Goal: Book appointment/travel/reservation

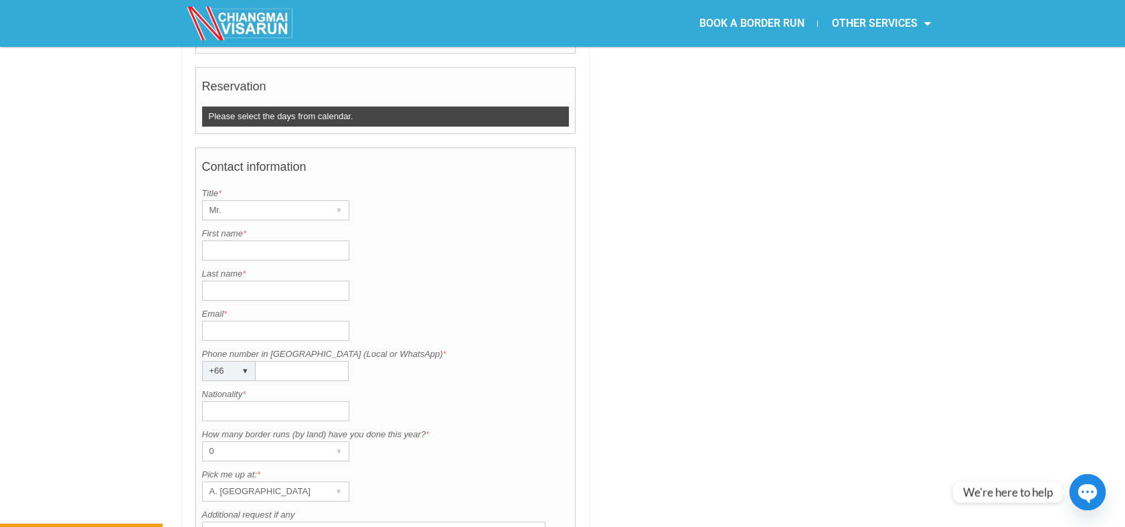
scroll to position [892, 0]
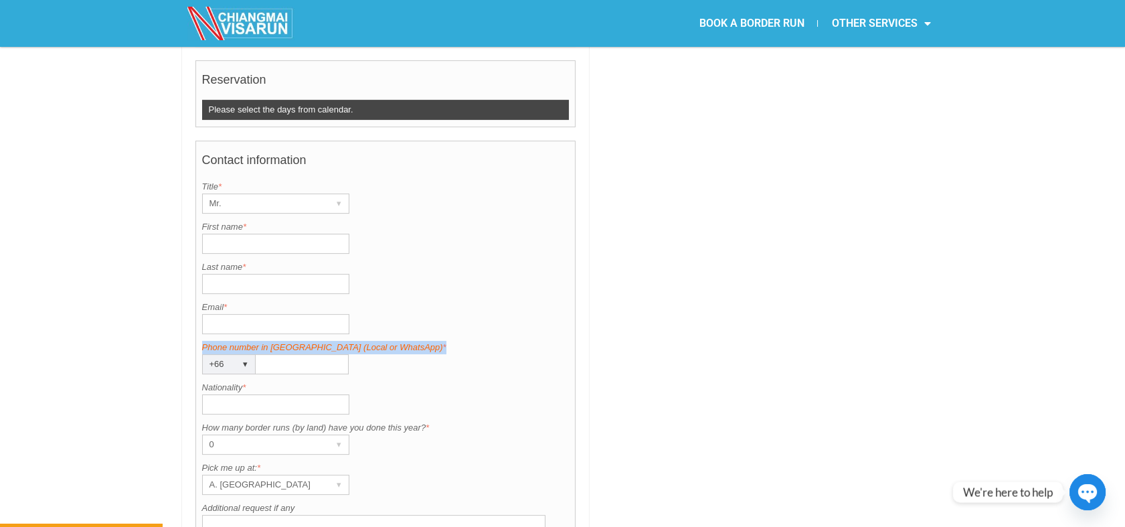
drag, startPoint x: 410, startPoint y: 308, endPoint x: 201, endPoint y: 309, distance: 208.2
click at [202, 341] on label "Phone number in [GEOGRAPHIC_DATA] (Local or WhatsApp) *" at bounding box center [385, 347] width 367 height 13
copy label "Phone number in [GEOGRAPHIC_DATA] (Local or WhatsApp) *"
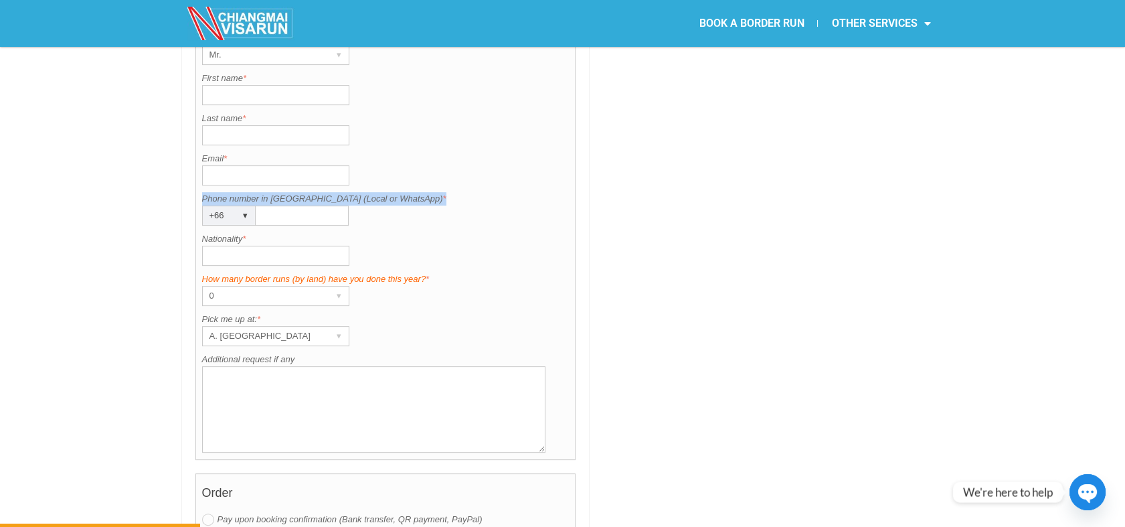
scroll to position [1115, 0]
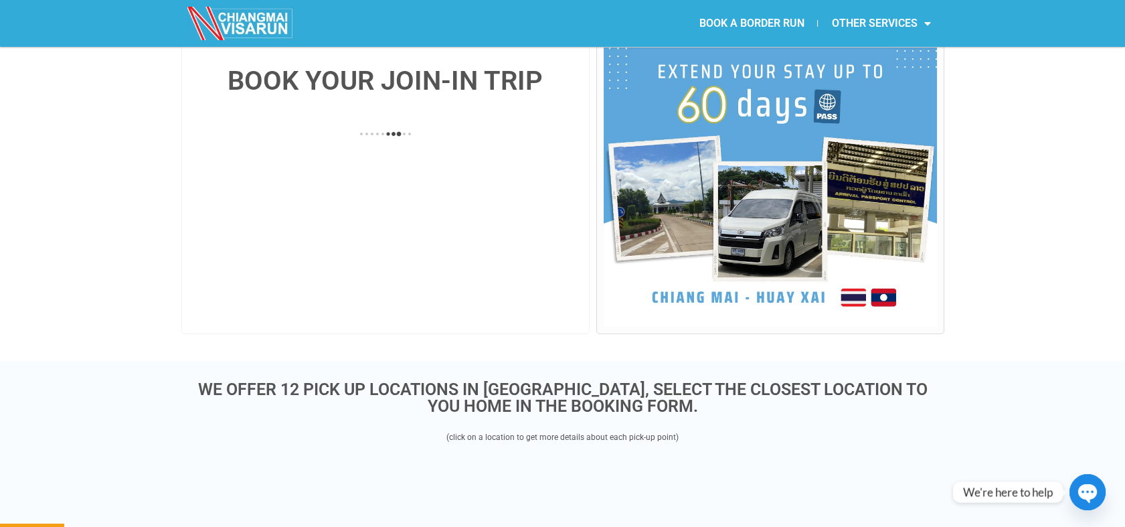
scroll to position [297, 0]
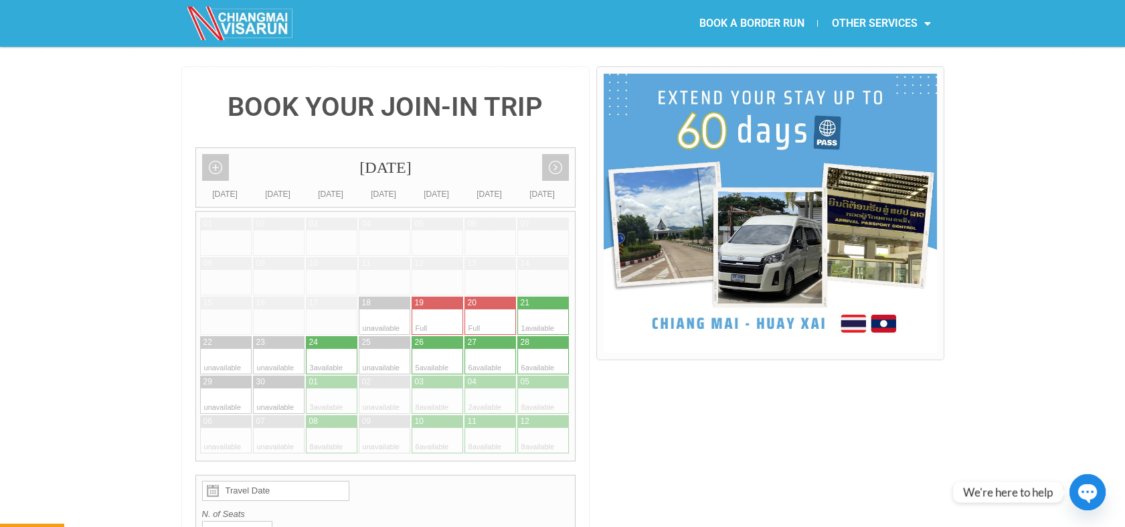
click at [475, 388] on div at bounding box center [478, 400] width 26 height 25
type input "04 October 2025"
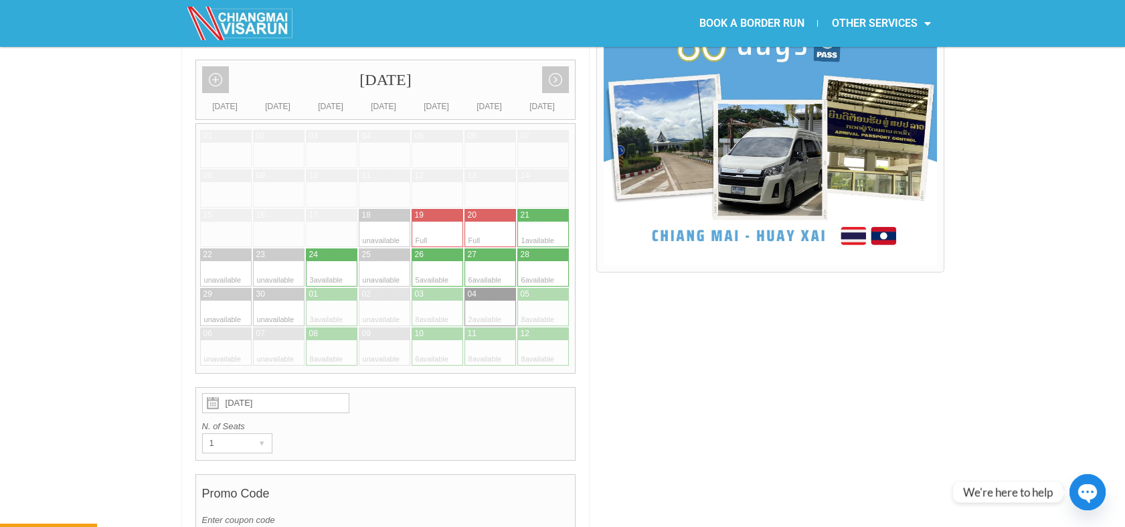
scroll to position [586, 0]
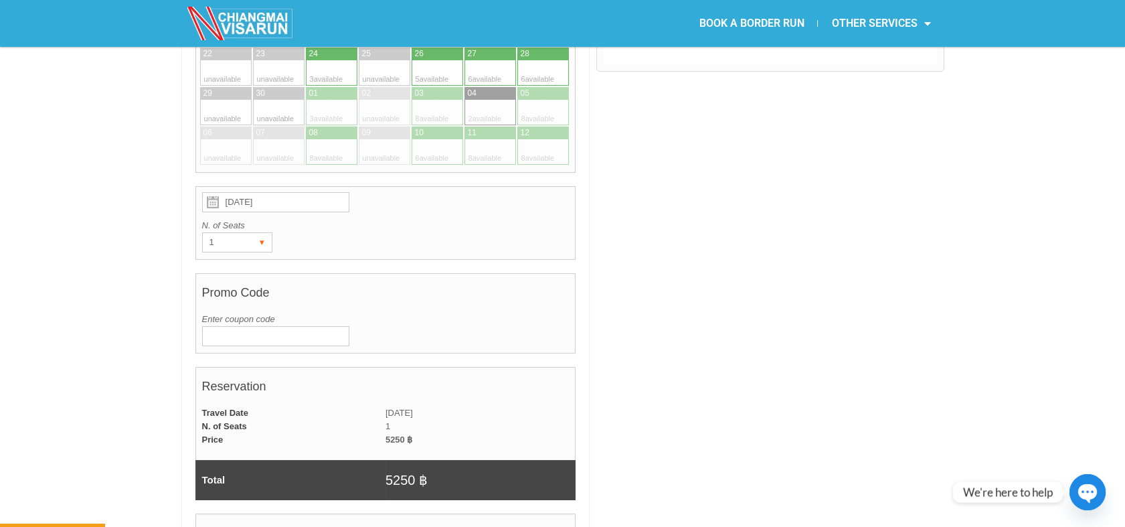
click at [257, 233] on div "▾" at bounding box center [262, 242] width 19 height 19
click at [245, 280] on li "2" at bounding box center [235, 290] width 64 height 20
radio input "true"
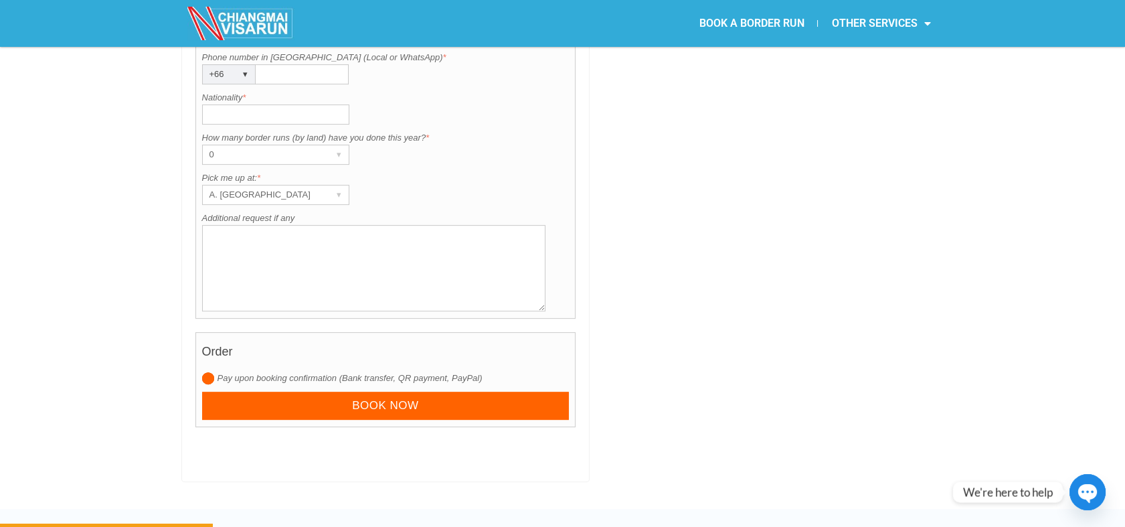
scroll to position [1255, 0]
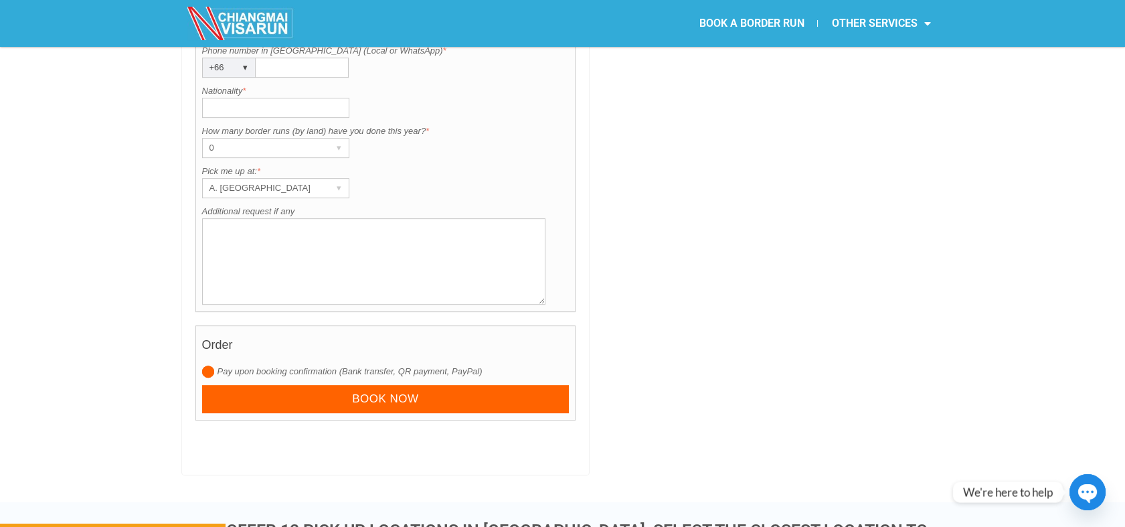
click at [250, 232] on textarea "Additional request if any" at bounding box center [374, 261] width 344 height 86
paste textarea "Hillside Condo 4"
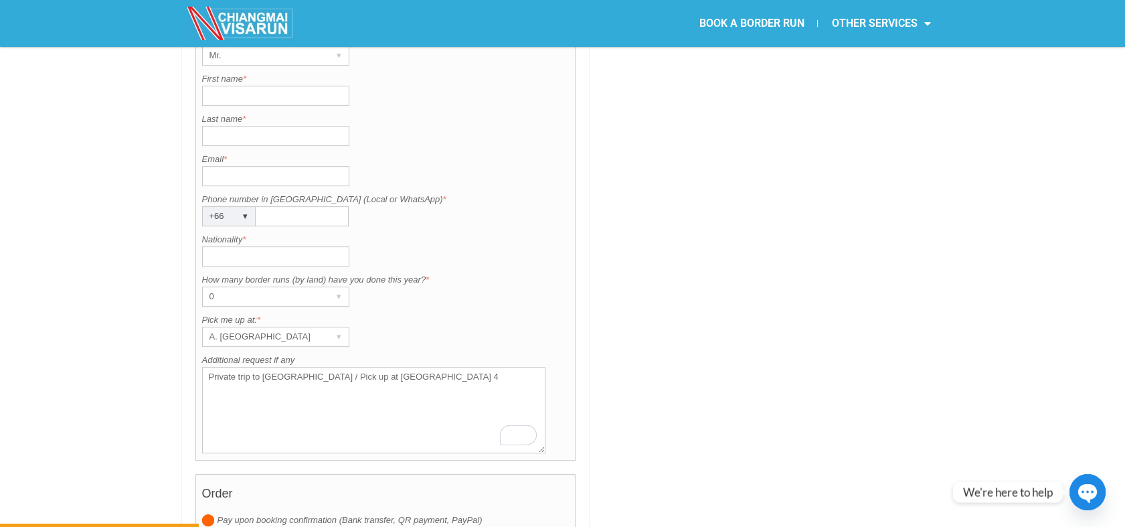
type textarea "Private trip to Chiang Khong / Pick up at Hillside Condo 4"
click at [236, 246] on input "Nationality *" at bounding box center [275, 256] width 147 height 20
type input "AMERICAN"
drag, startPoint x: 587, startPoint y: 264, endPoint x: 501, endPoint y: 221, distance: 96.7
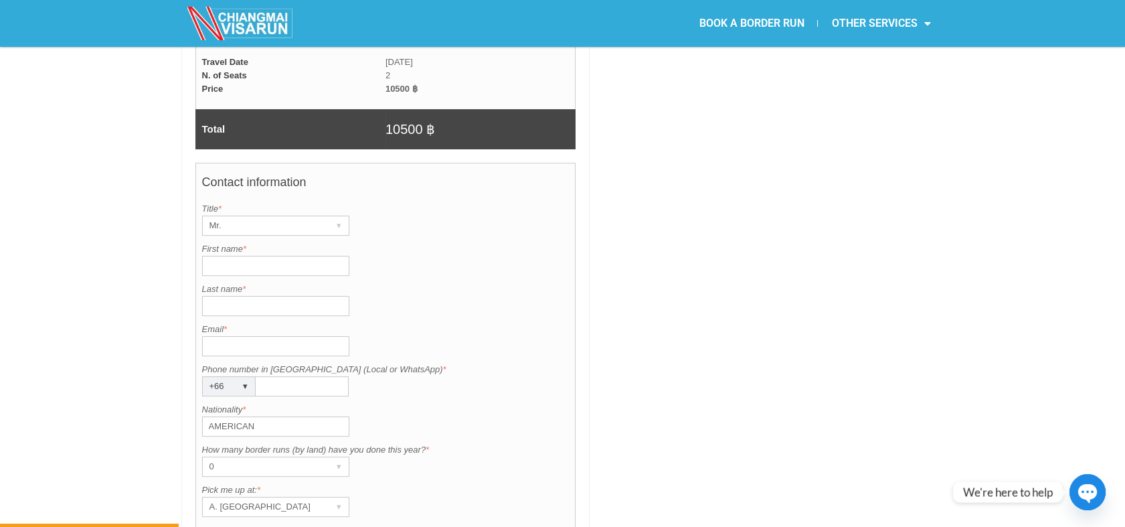
scroll to position [884, 0]
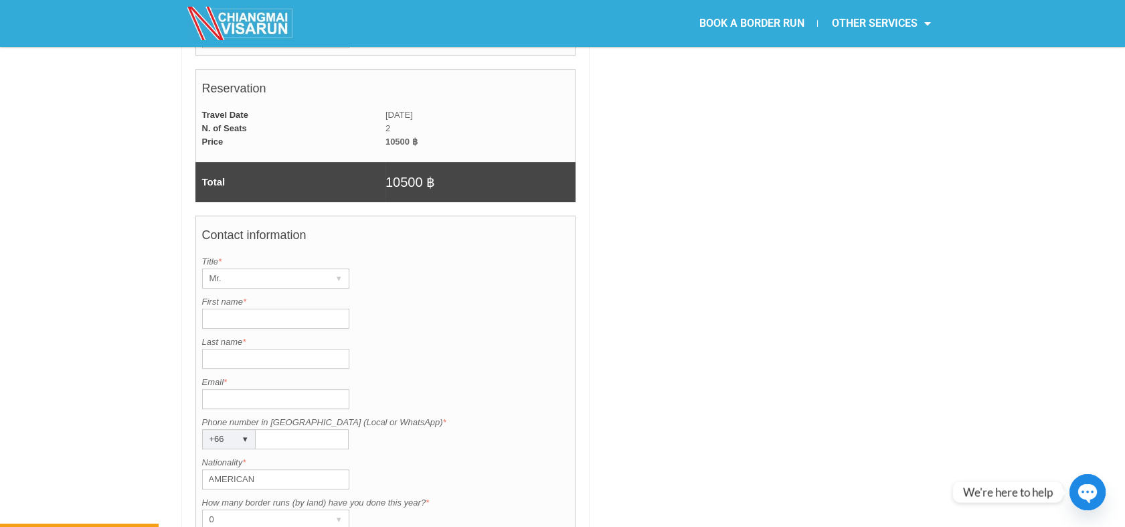
click at [230, 389] on input "Email *" at bounding box center [275, 399] width 147 height 20
paste input "adventurousmomlife@gmail.com"
click at [207, 389] on input "adventurousmomlife@gmail.com" at bounding box center [275, 399] width 147 height 20
type input "adventurousmomlife@gmail.com"
click at [269, 429] on input "Phone number in [GEOGRAPHIC_DATA] (Local or WhatsApp) *" at bounding box center [302, 439] width 93 height 20
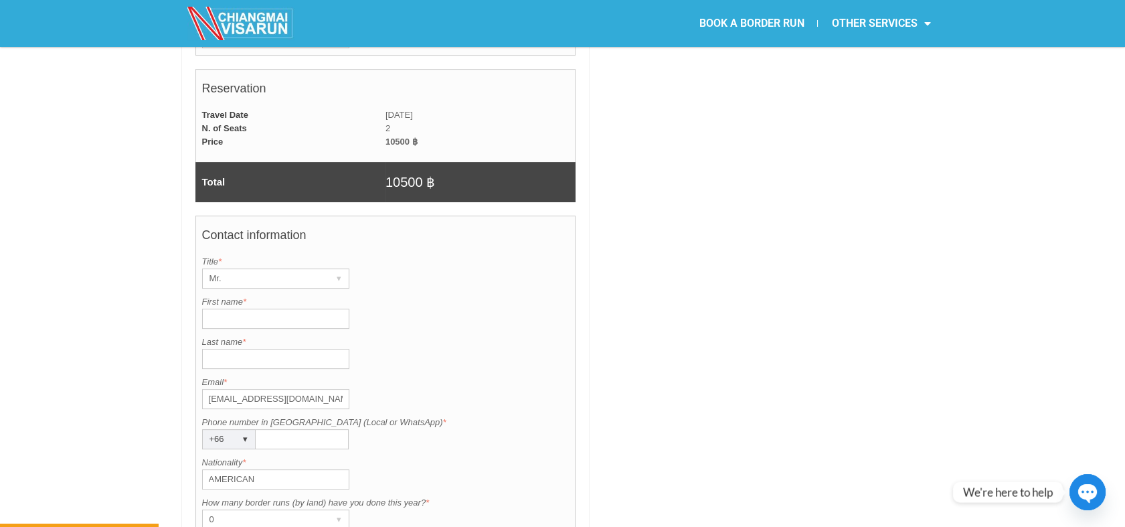
paste input "0886783313"
type input "0886783313"
click at [247, 309] on input "First name *" at bounding box center [275, 319] width 147 height 20
paste input "Journey Keys"
drag, startPoint x: 264, startPoint y: 286, endPoint x: 241, endPoint y: 284, distance: 22.8
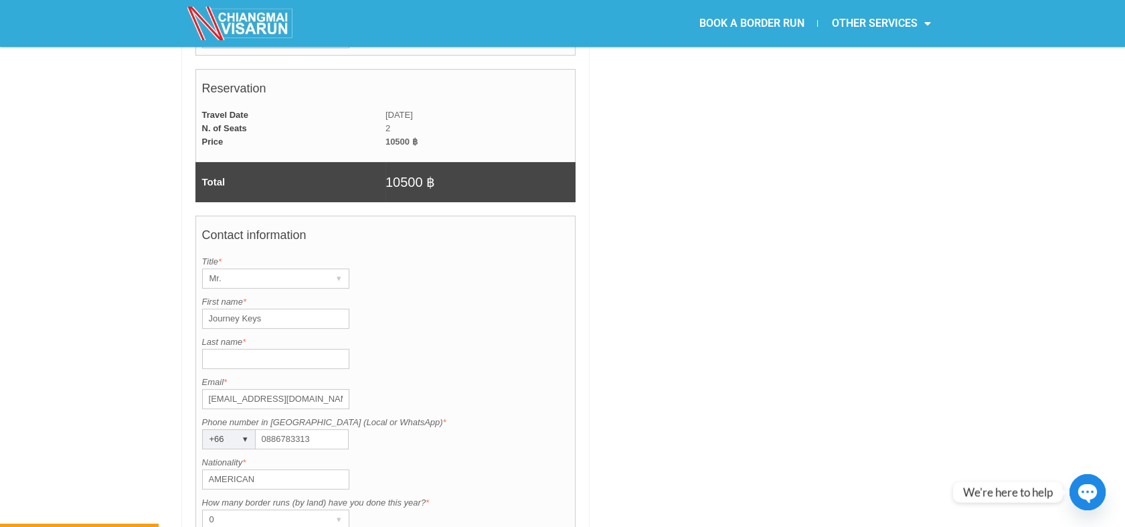
click at [241, 309] on input "Journey Keys" at bounding box center [275, 319] width 147 height 20
type input "Journey"
click at [232, 349] on input "Last name *" at bounding box center [275, 359] width 147 height 20
paste input "Keys"
type input "Keys"
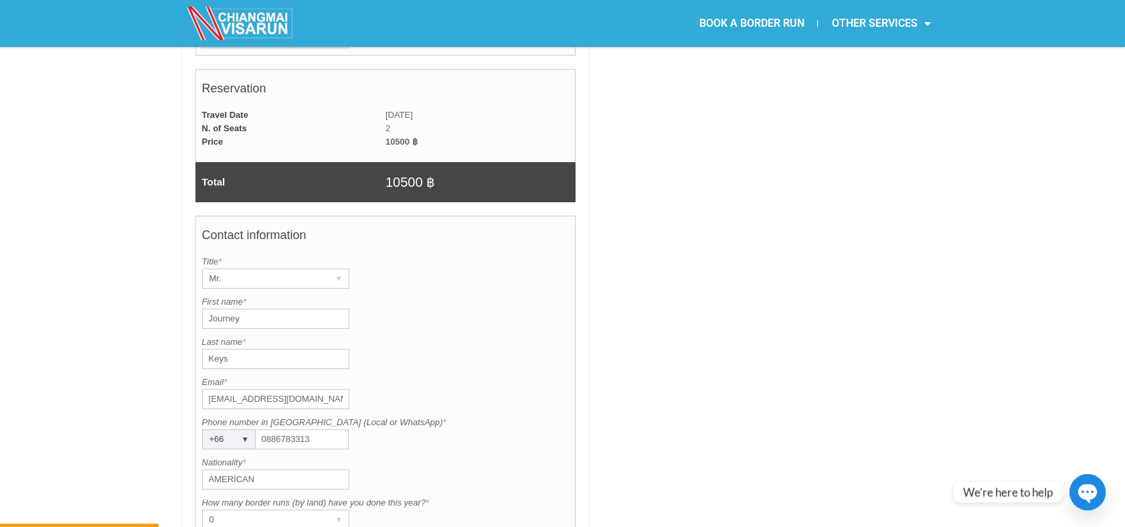
click at [209, 309] on input "Journey" at bounding box center [275, 319] width 147 height 20
click at [249, 269] on div "Mr." at bounding box center [263, 278] width 120 height 19
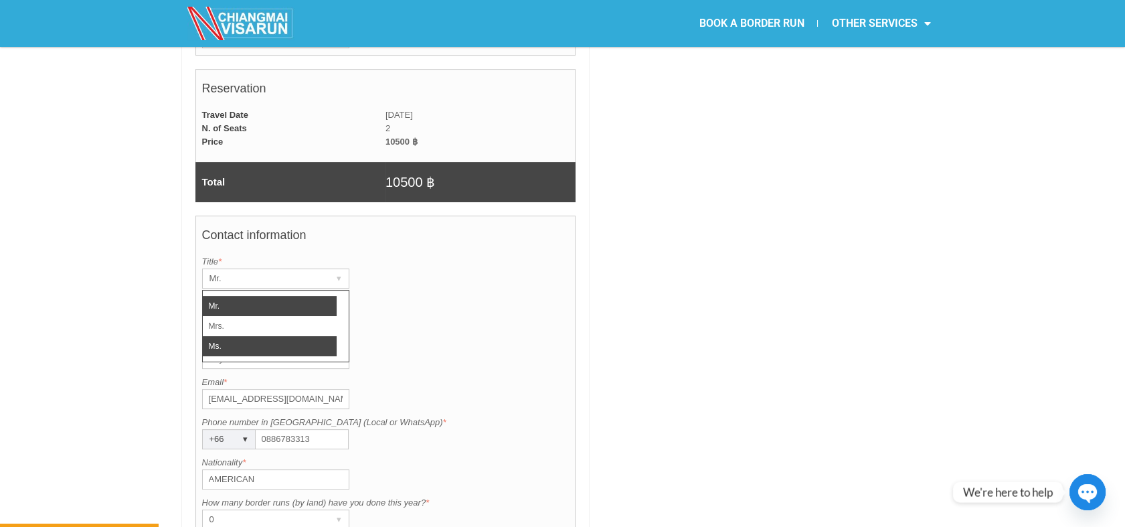
click at [234, 336] on li "Ms." at bounding box center [270, 346] width 134 height 20
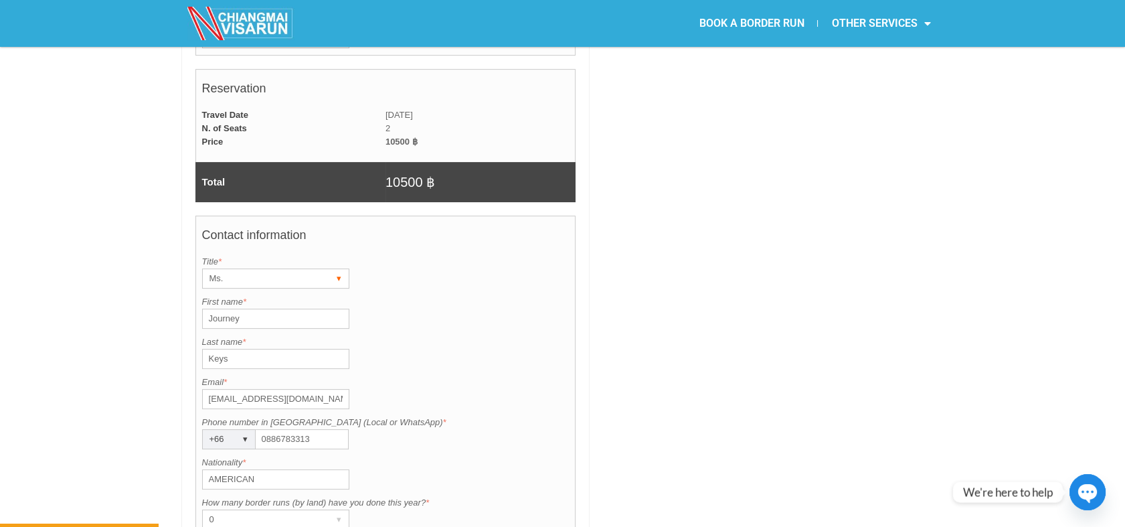
click at [265, 269] on div "Ms." at bounding box center [263, 278] width 120 height 19
click at [513, 295] on div "First name is required. First name * Journey" at bounding box center [385, 311] width 367 height 33
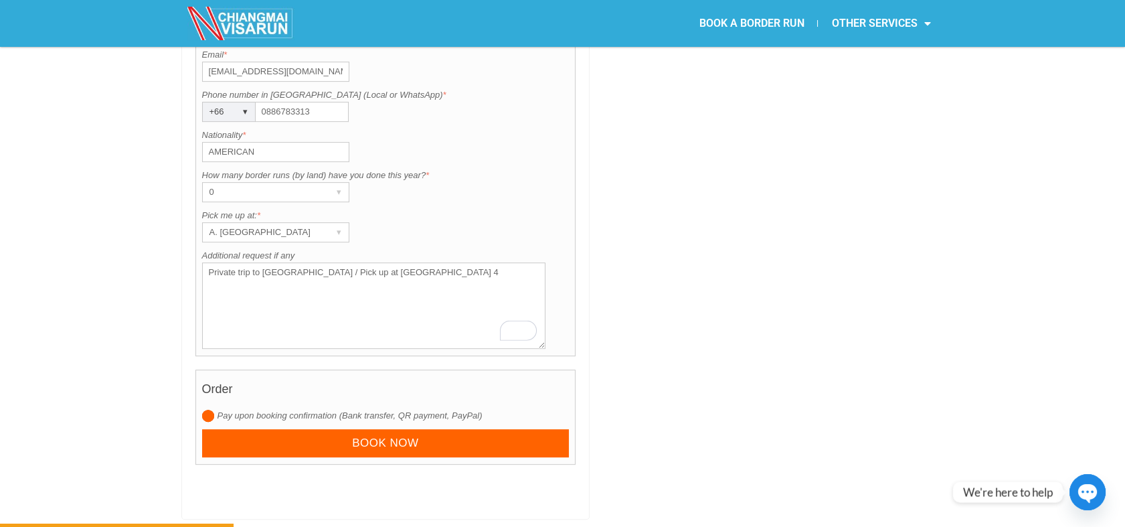
scroll to position [1329, 0]
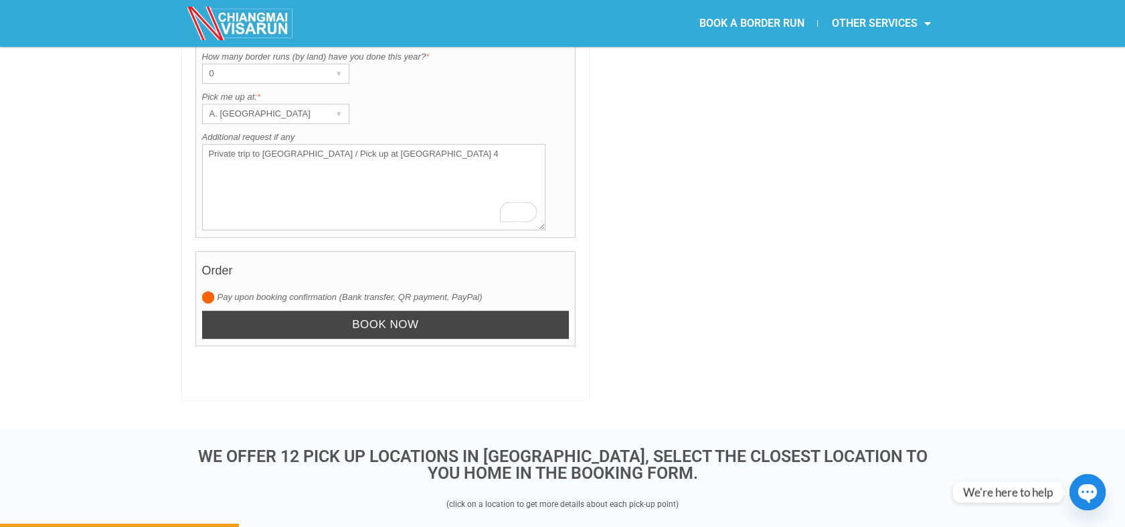
click at [363, 311] on input "Book now" at bounding box center [385, 325] width 367 height 29
